Goal: Check status: Check status

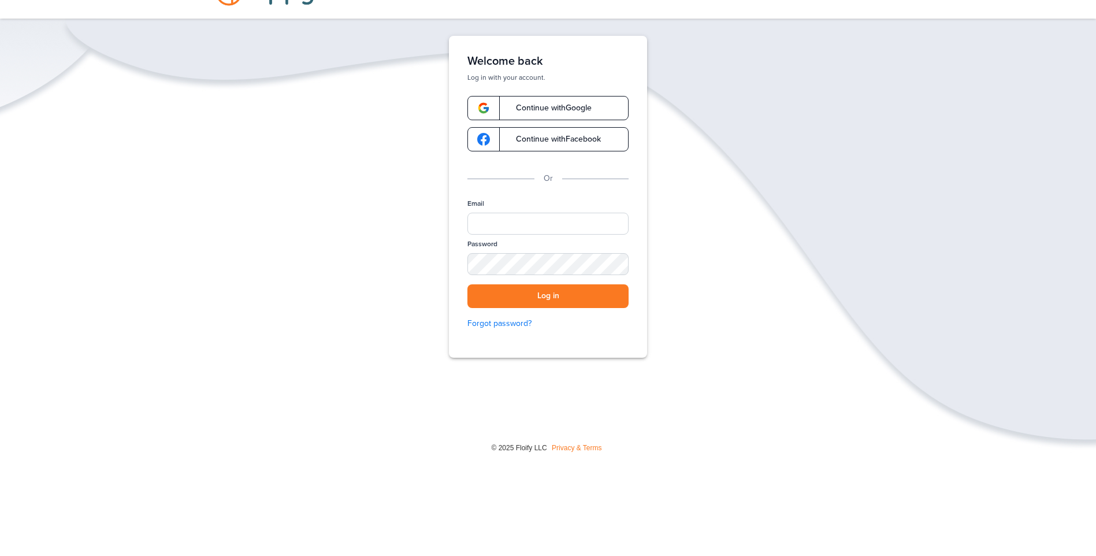
scroll to position [52, 0]
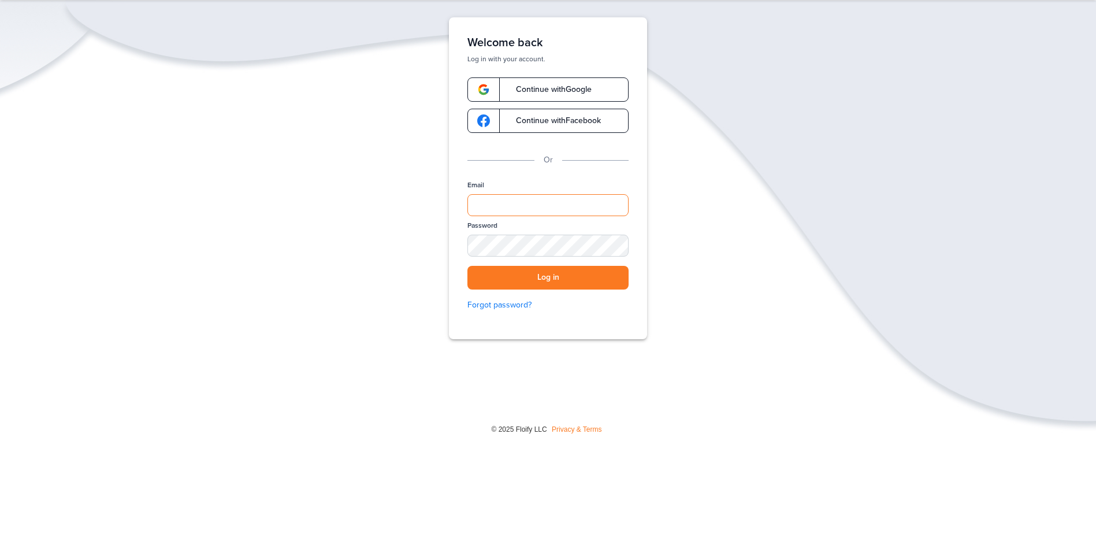
click at [554, 198] on input "Email" at bounding box center [548, 205] width 161 height 22
type input "**********"
click at [580, 272] on button "Log in" at bounding box center [548, 278] width 161 height 24
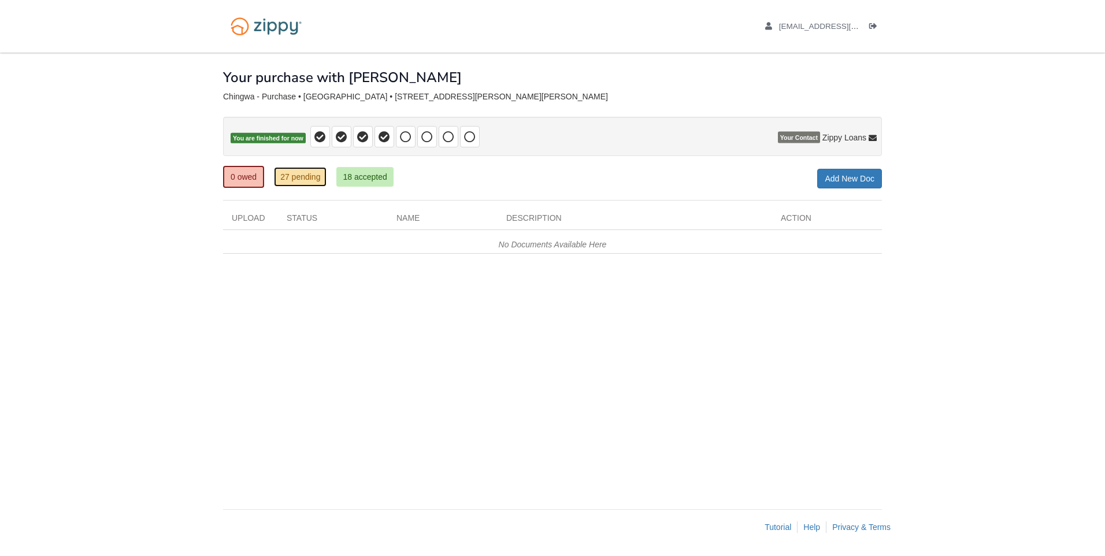
click at [314, 169] on link "27 pending" at bounding box center [300, 177] width 53 height 20
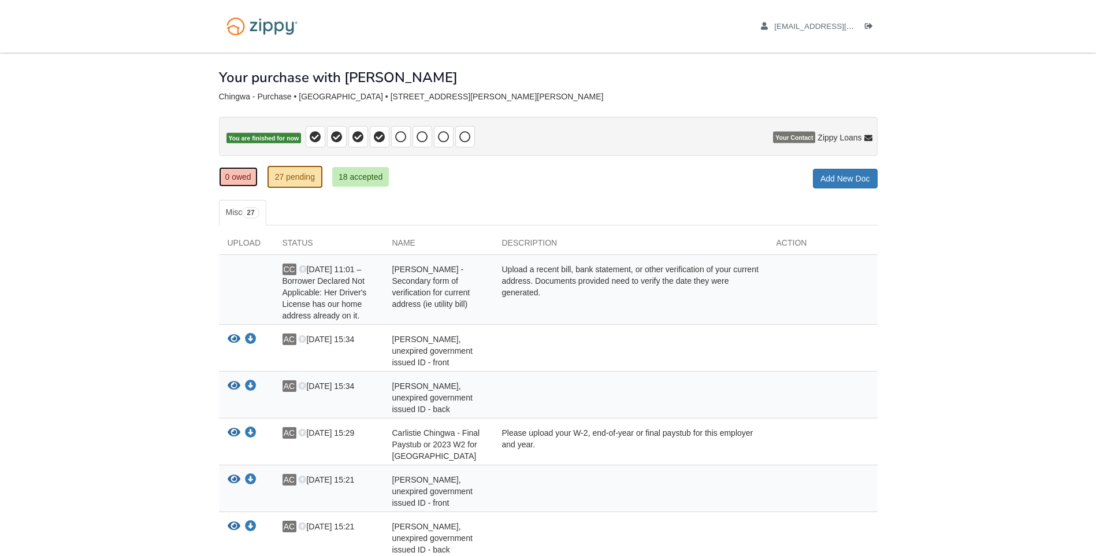
click at [242, 173] on link "0 owed" at bounding box center [238, 177] width 39 height 20
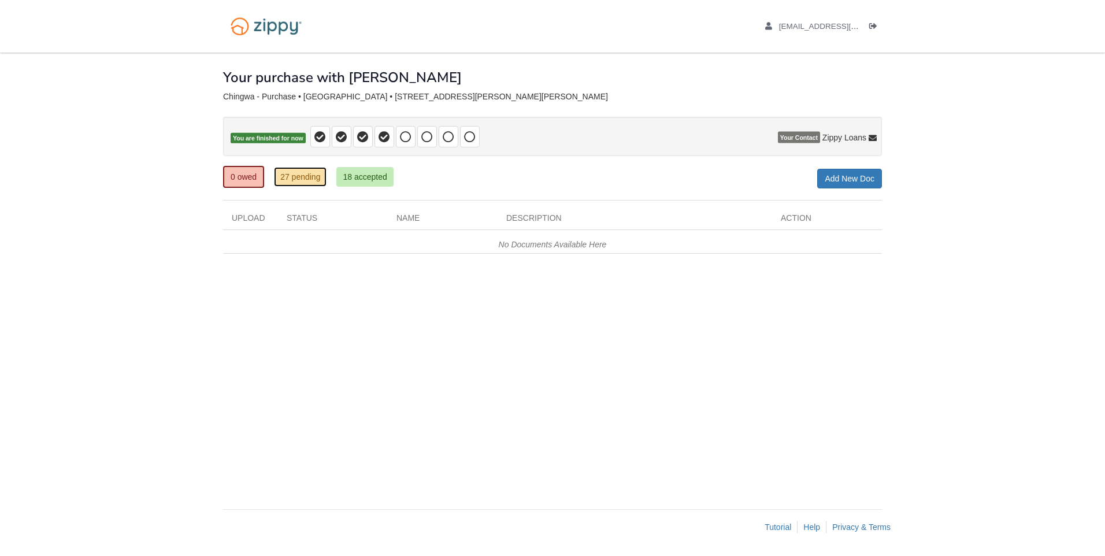
click at [313, 176] on link "27 pending" at bounding box center [300, 177] width 53 height 20
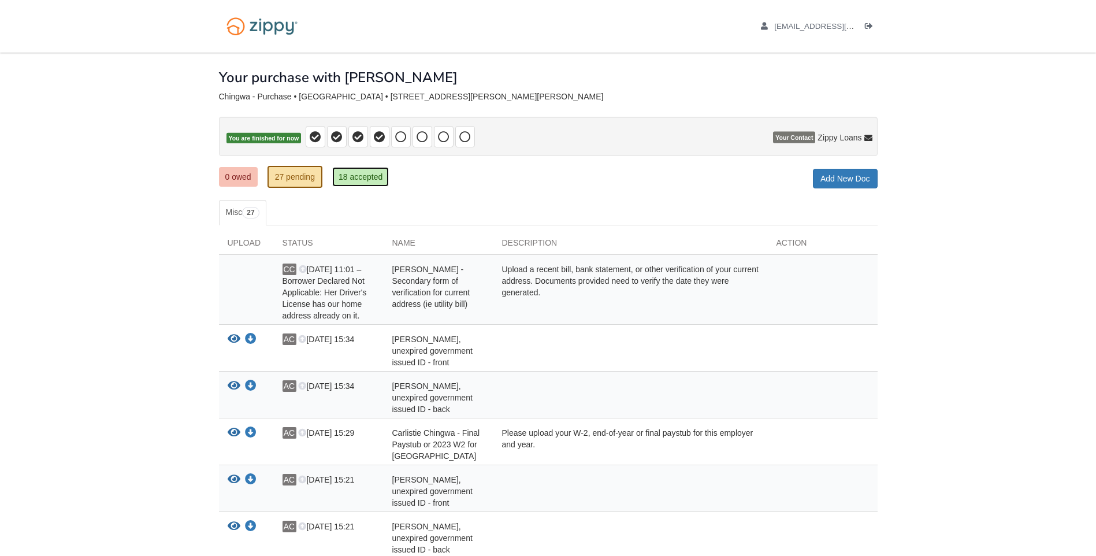
click at [361, 180] on link "18 accepted" at bounding box center [360, 177] width 57 height 20
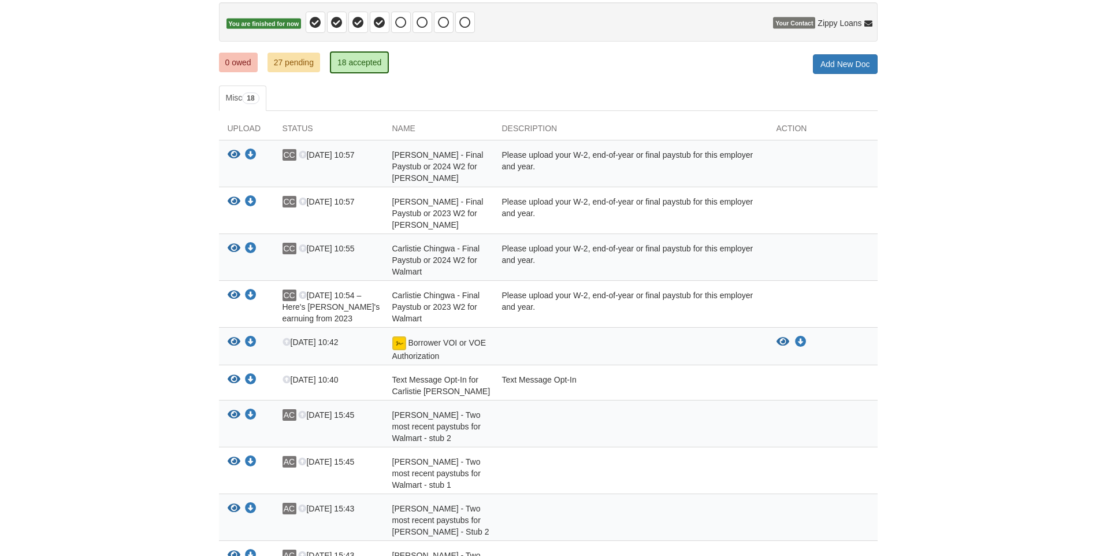
scroll to position [47, 0]
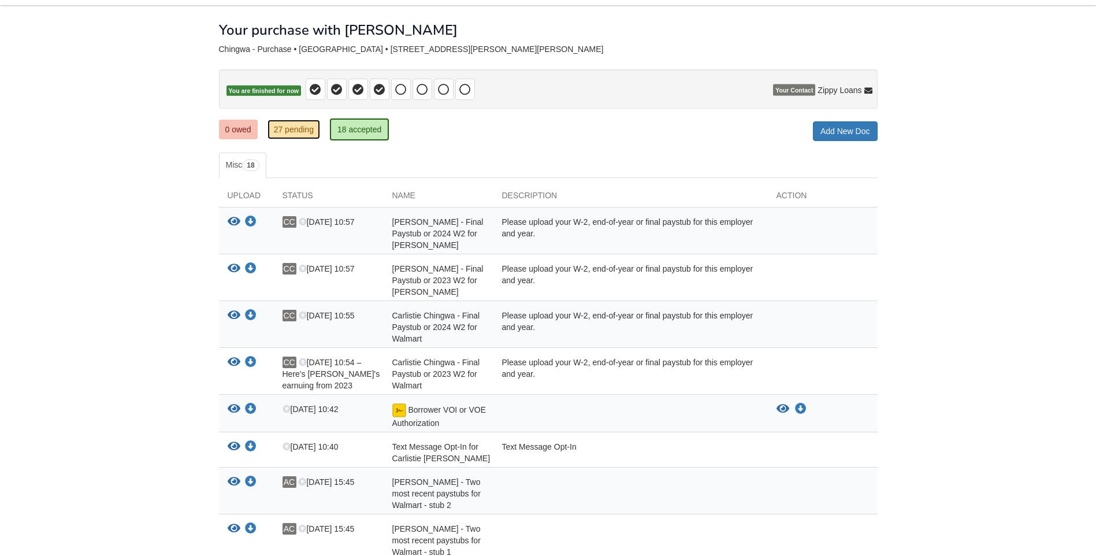
click at [298, 120] on link "27 pending" at bounding box center [294, 130] width 53 height 20
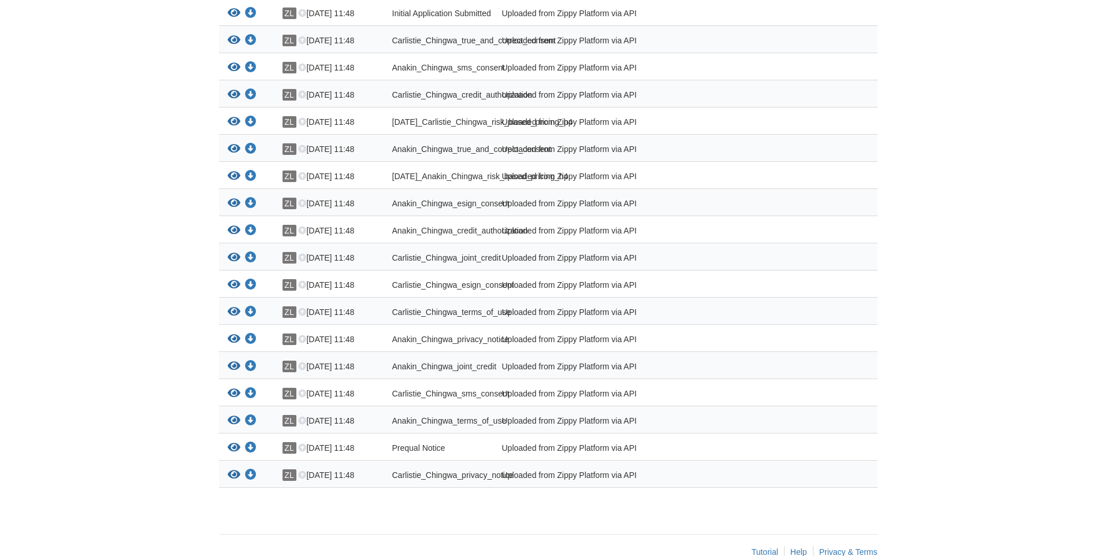
scroll to position [721, 0]
